Goal: Find specific page/section: Find specific page/section

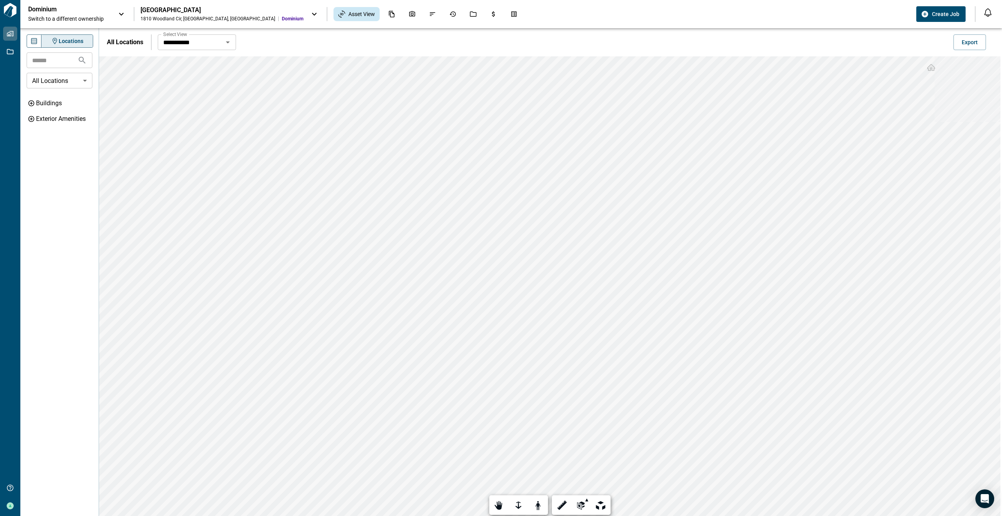
click at [312, 13] on icon at bounding box center [314, 14] width 5 height 3
click at [353, 45] on div at bounding box center [501, 258] width 1002 height 516
click at [184, 15] on div "[GEOGRAPHIC_DATA] [STREET_ADDRESS] Dominium" at bounding box center [221, 14] width 163 height 16
click at [38, 10] on div at bounding box center [501, 258] width 1002 height 516
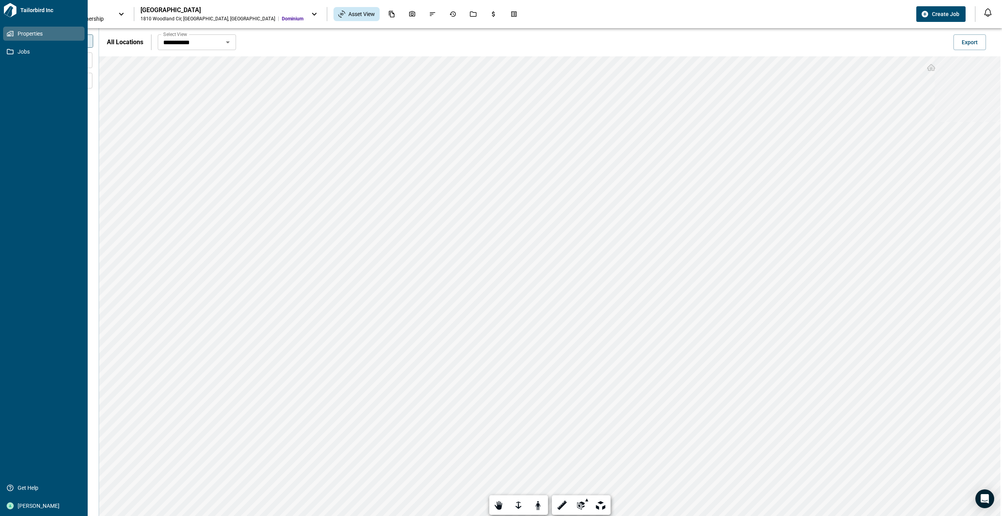
click at [39, 38] on link "Properties" at bounding box center [43, 34] width 81 height 14
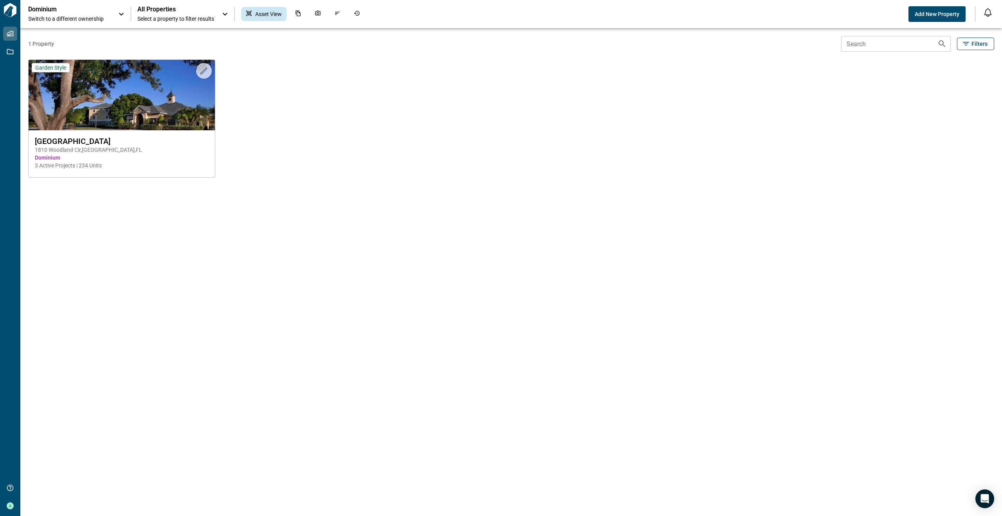
click at [124, 17] on icon at bounding box center [121, 13] width 9 height 9
drag, startPoint x: 473, startPoint y: 128, endPoint x: 462, endPoint y: 127, distance: 11.0
click at [466, 128] on div at bounding box center [501, 258] width 1002 height 516
click at [215, 16] on div "All Properties Select a property to filter results" at bounding box center [183, 13] width 92 height 17
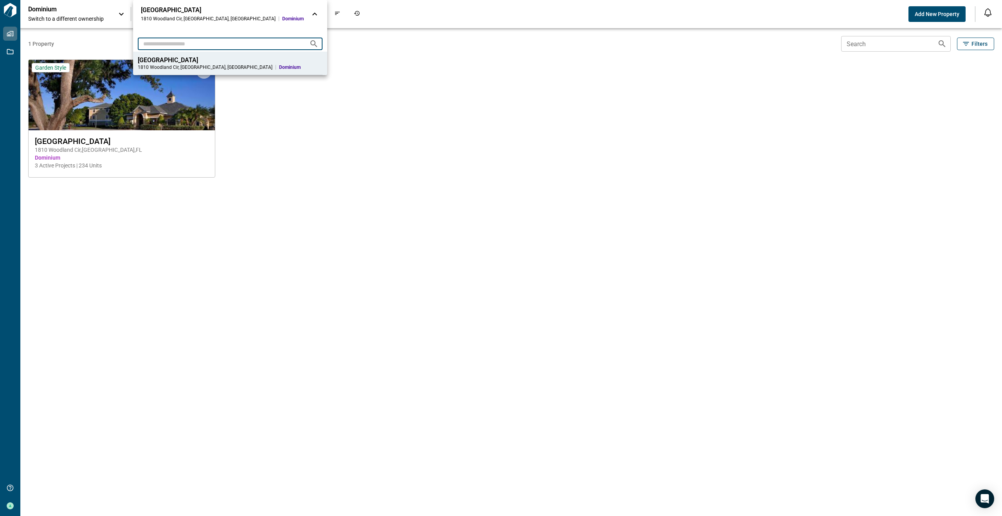
click at [191, 47] on input "text" at bounding box center [220, 43] width 165 height 14
type input "********"
click at [282, 16] on span "Dominium" at bounding box center [293, 19] width 22 height 6
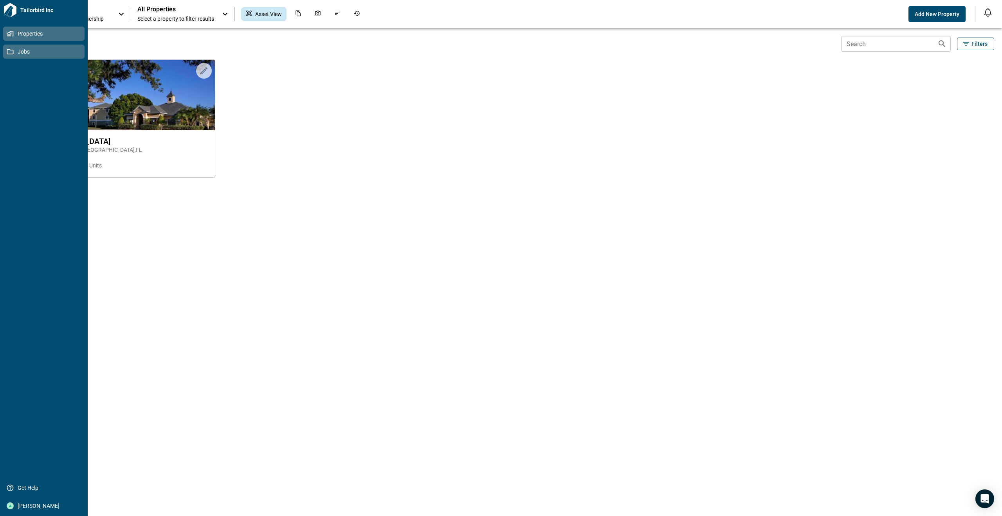
click at [9, 53] on icon at bounding box center [10, 51] width 7 height 7
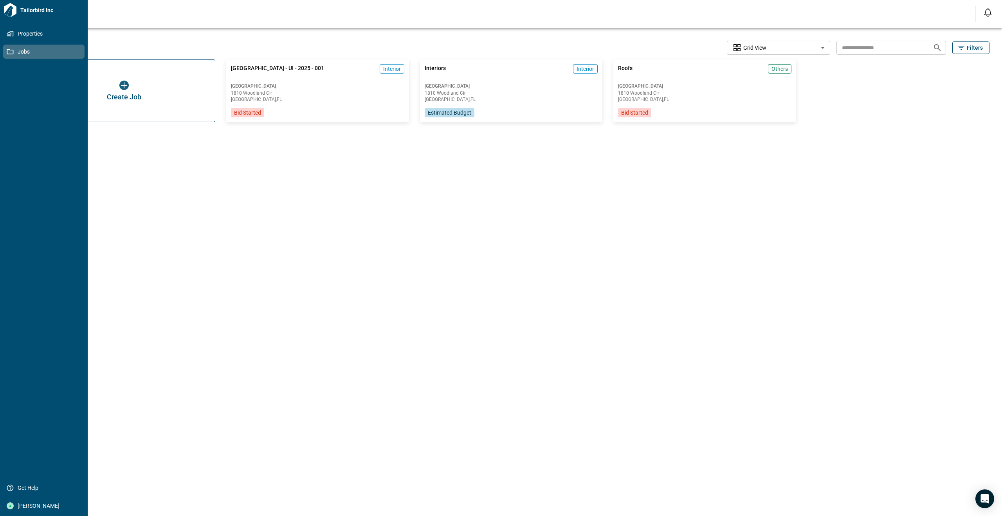
click at [14, 7] on icon at bounding box center [10, 10] width 13 height 14
click at [22, 33] on span "Properties" at bounding box center [45, 34] width 63 height 8
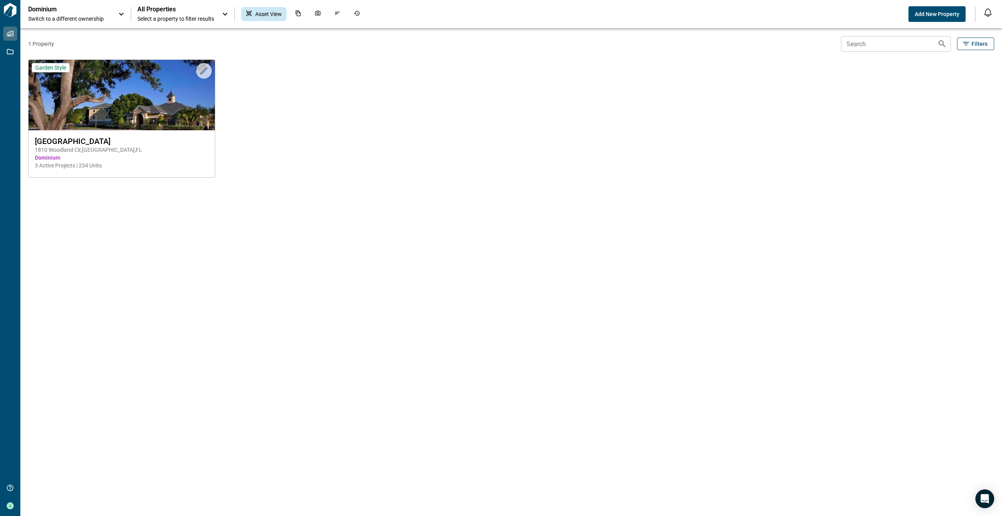
click at [122, 16] on icon at bounding box center [121, 13] width 9 height 9
click at [601, 42] on div at bounding box center [501, 258] width 1002 height 516
click at [229, 11] on icon at bounding box center [224, 13] width 9 height 9
click at [563, 259] on div "1 Property Search Search Filters Upload to Magic Folder Garden Style Orchard Gr…" at bounding box center [511, 272] width 966 height 488
